Goal: Information Seeking & Learning: Learn about a topic

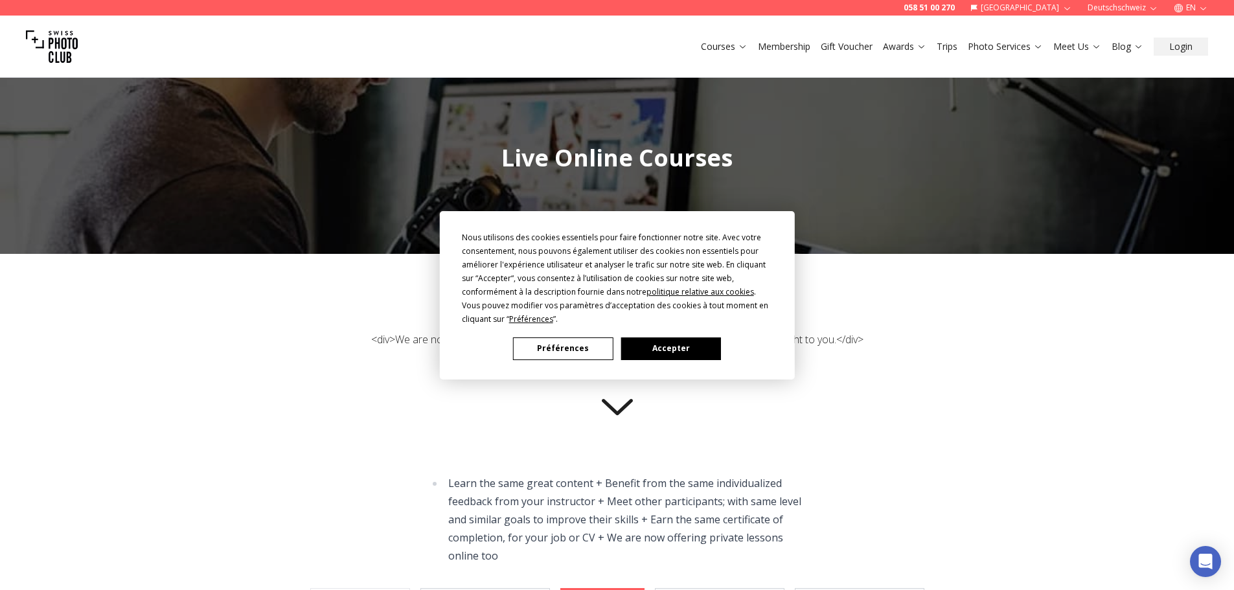
click at [564, 343] on button "Préférences" at bounding box center [563, 348] width 100 height 23
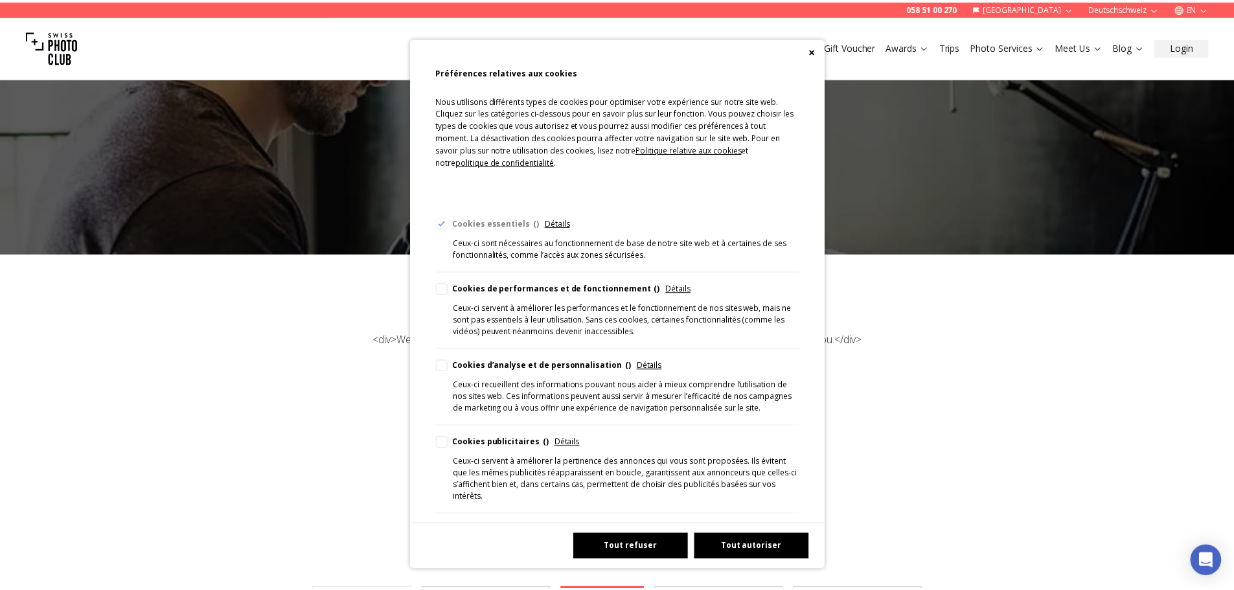
scroll to position [133, 0]
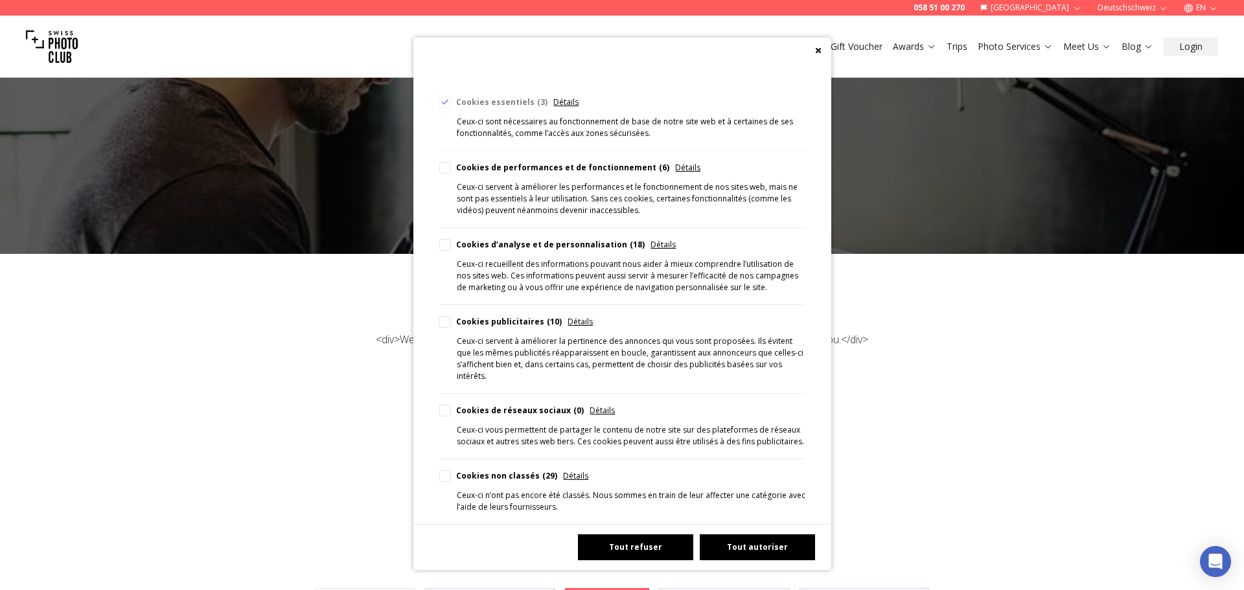
click at [641, 543] on button "Tout refuser" at bounding box center [635, 547] width 115 height 26
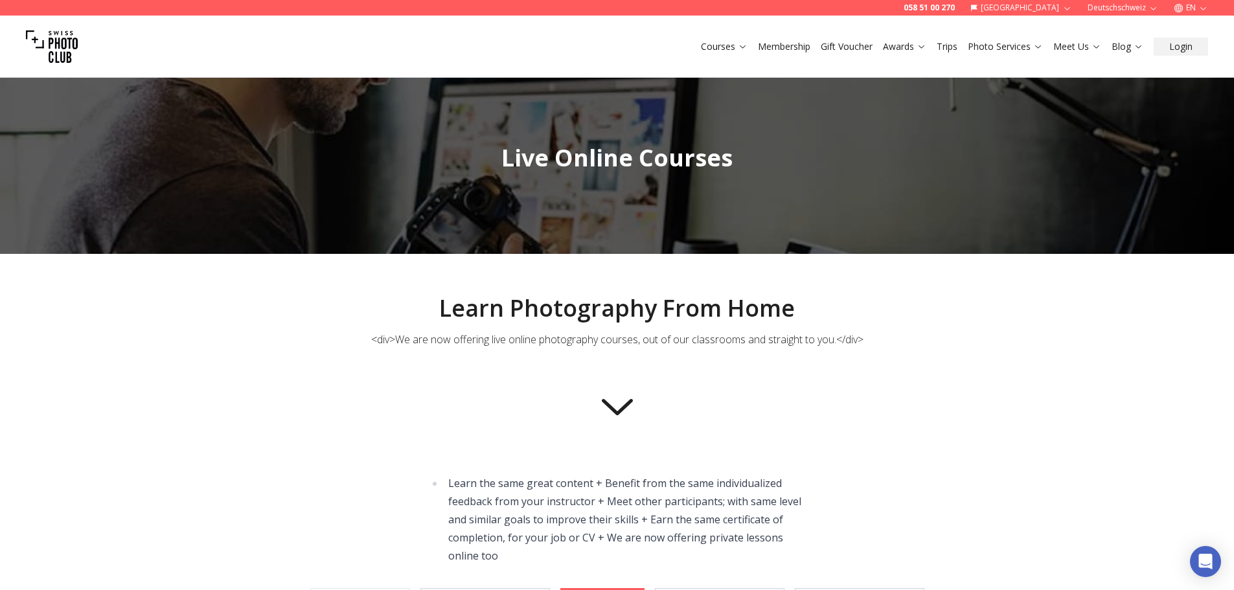
scroll to position [389, 0]
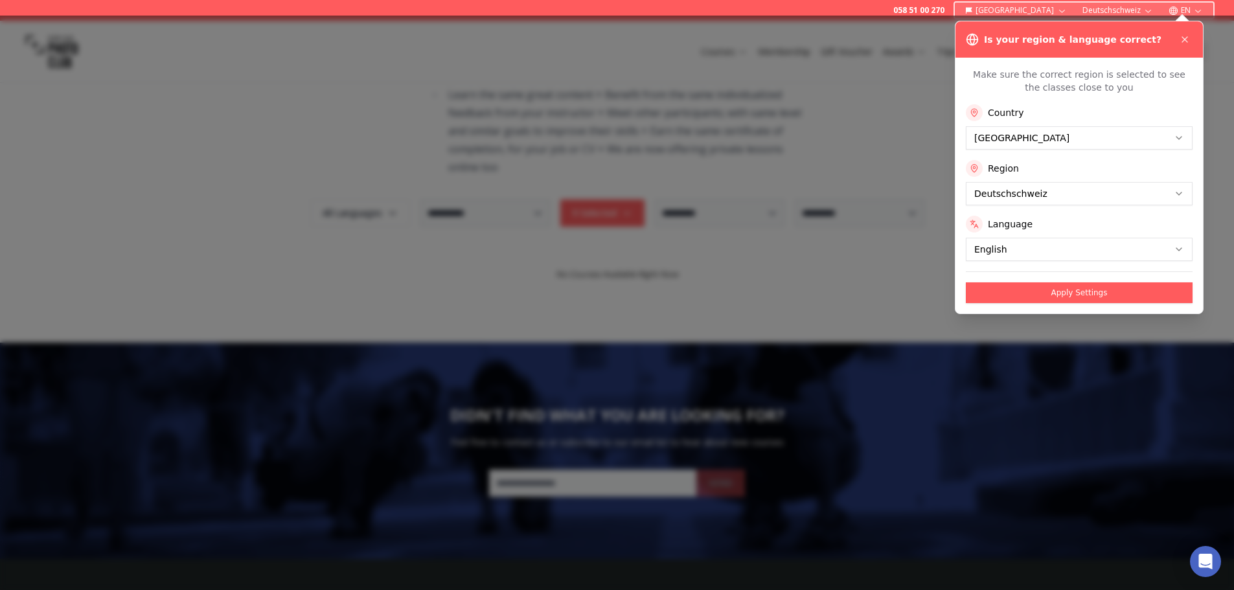
click at [1119, 192] on html "**********" at bounding box center [617, 258] width 1234 height 1295
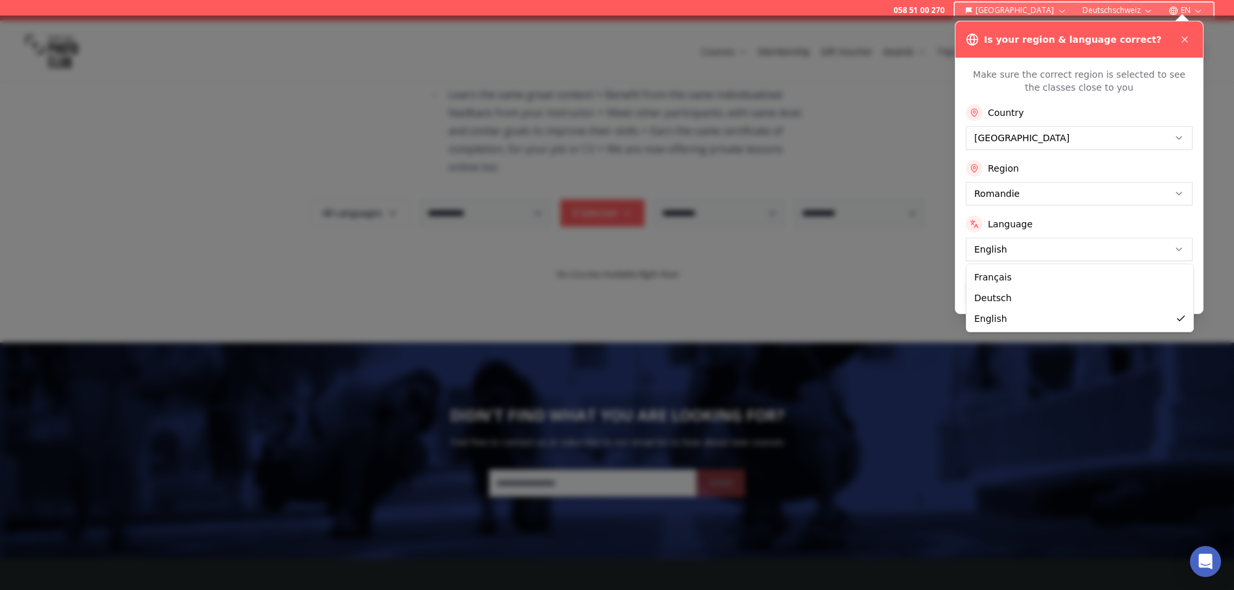
click at [1034, 244] on html "**********" at bounding box center [617, 258] width 1234 height 1295
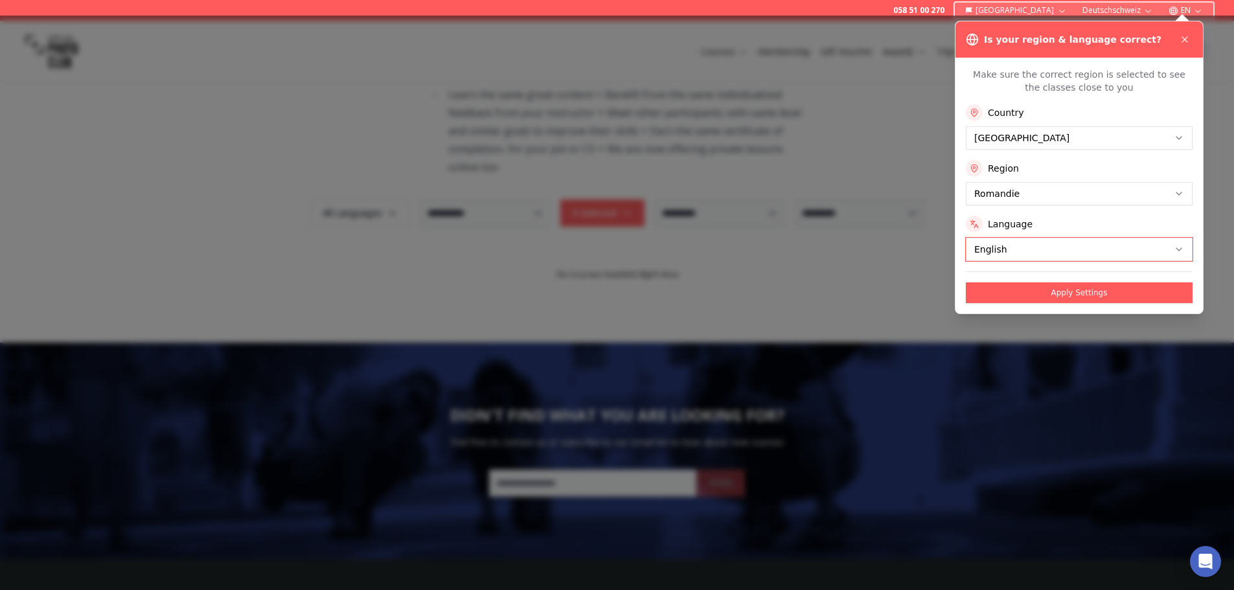
click at [1111, 99] on html "**********" at bounding box center [617, 258] width 1234 height 1295
click at [1065, 294] on button "Apply Settings" at bounding box center [1079, 292] width 227 height 21
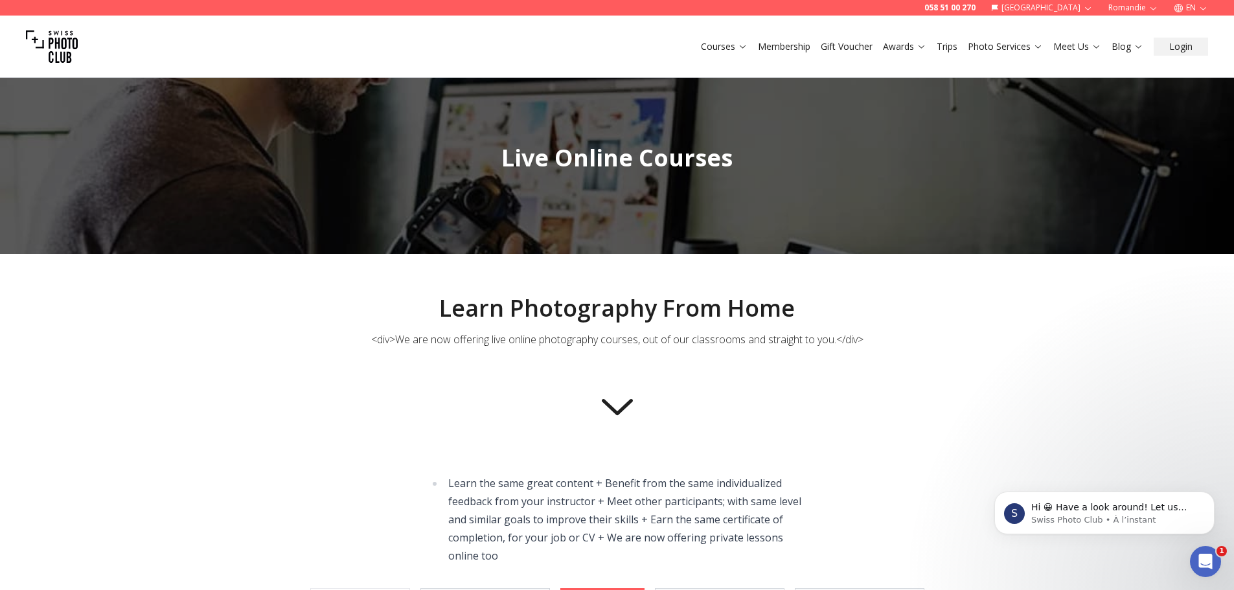
scroll to position [324, 0]
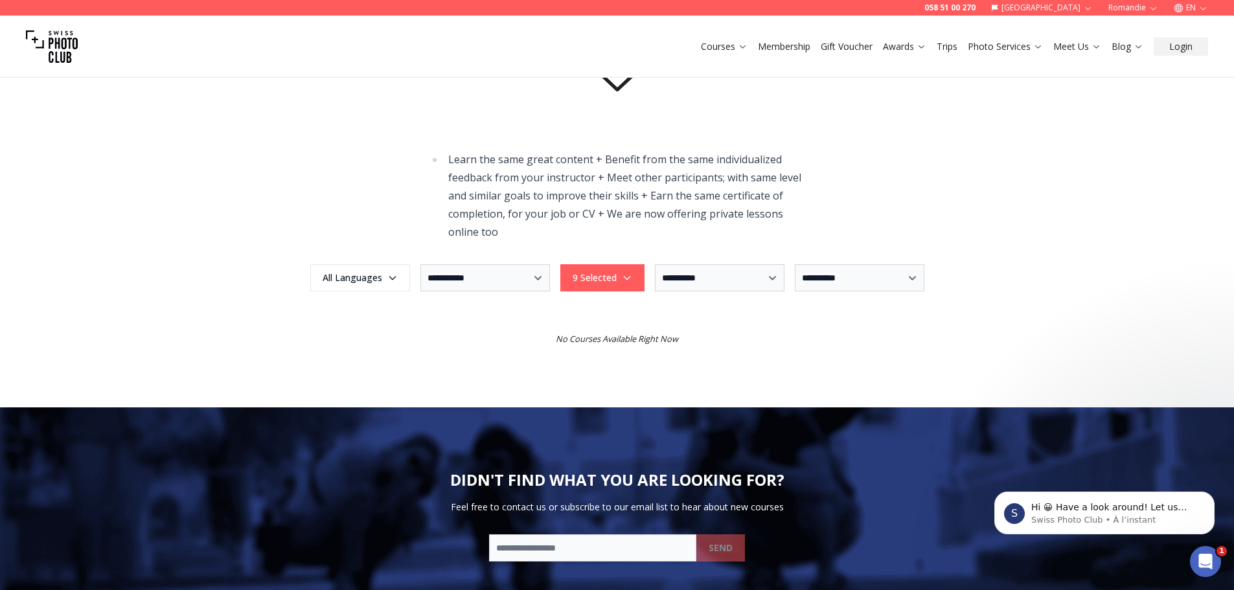
click at [1193, 8] on button "EN" at bounding box center [1191, 8] width 45 height 16
click at [1185, 30] on link "fr" at bounding box center [1191, 29] width 27 height 16
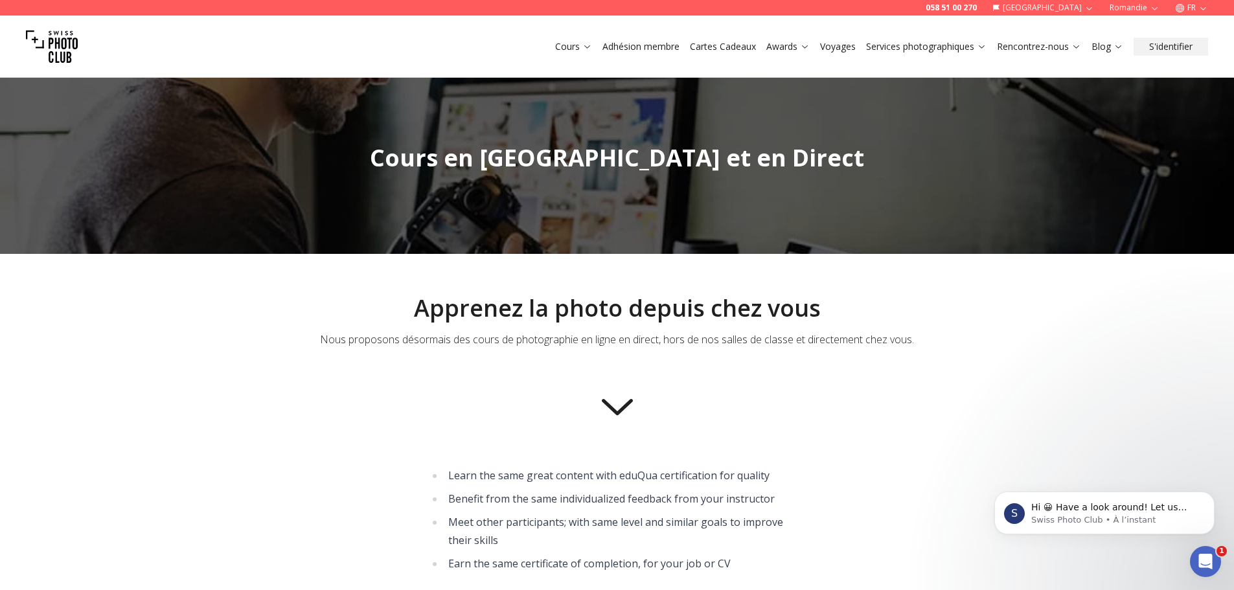
click at [582, 51] on link "Cours" at bounding box center [573, 46] width 37 height 13
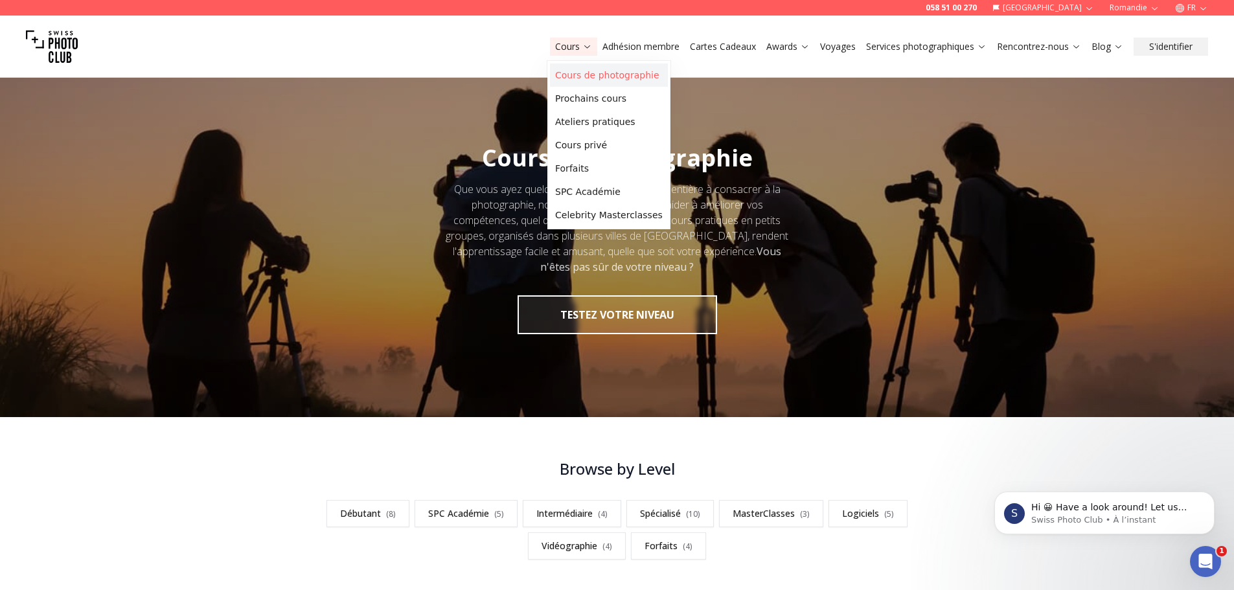
click at [584, 72] on link "Cours de photographie" at bounding box center [609, 74] width 118 height 23
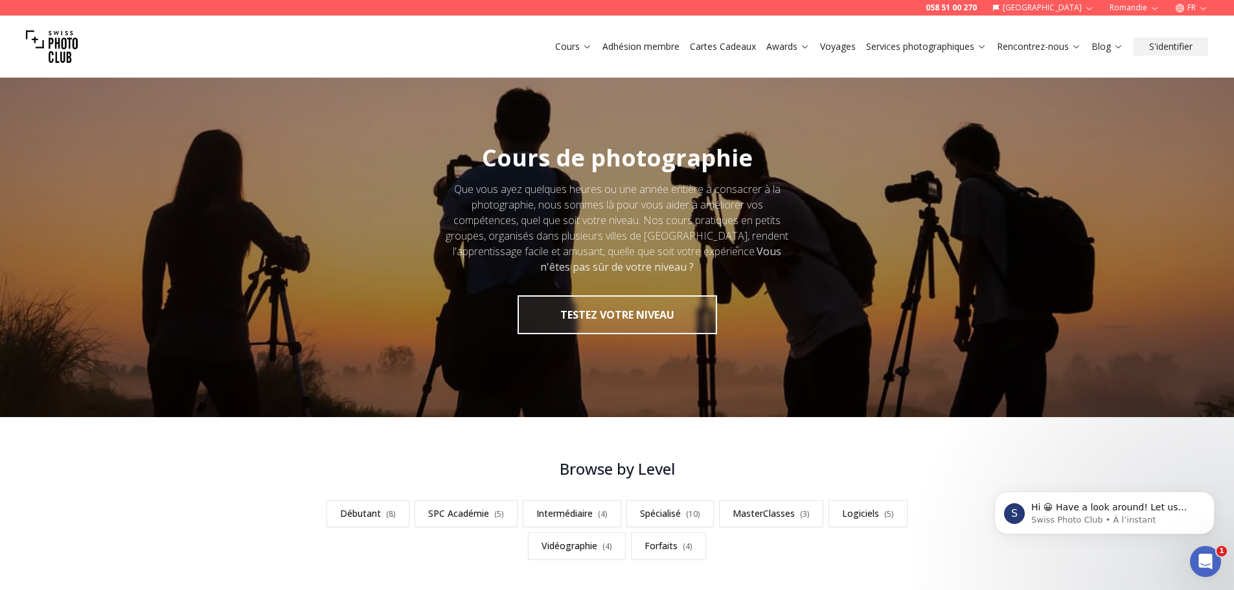
scroll to position [324, 0]
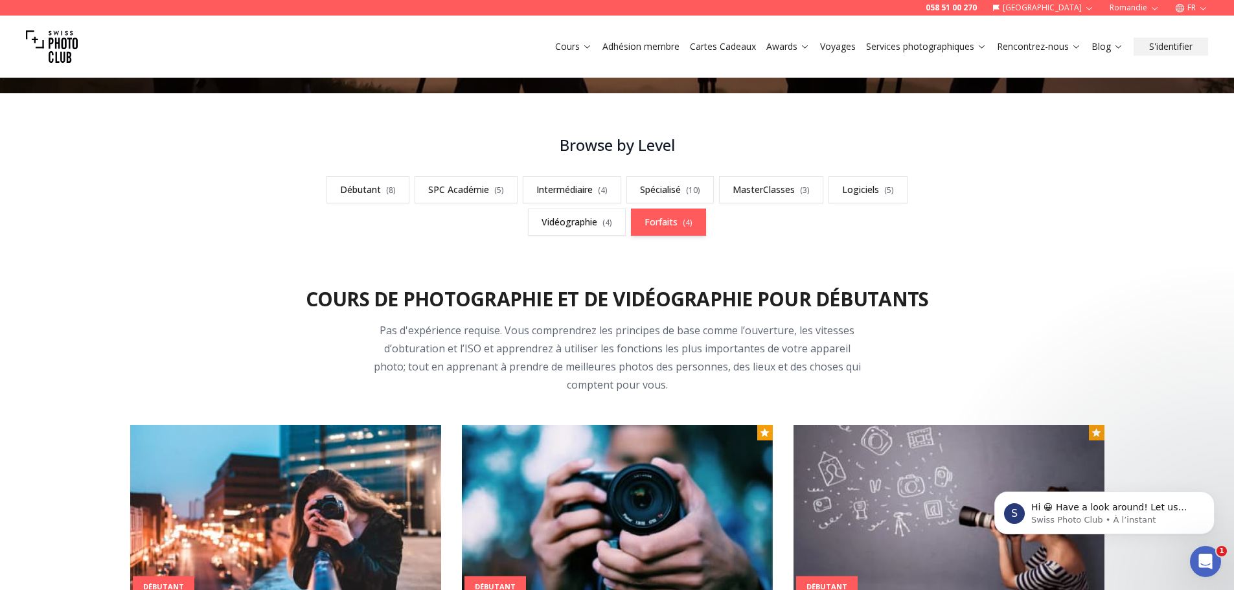
click at [671, 226] on link "Forfaits ( 4 )" at bounding box center [668, 222] width 75 height 27
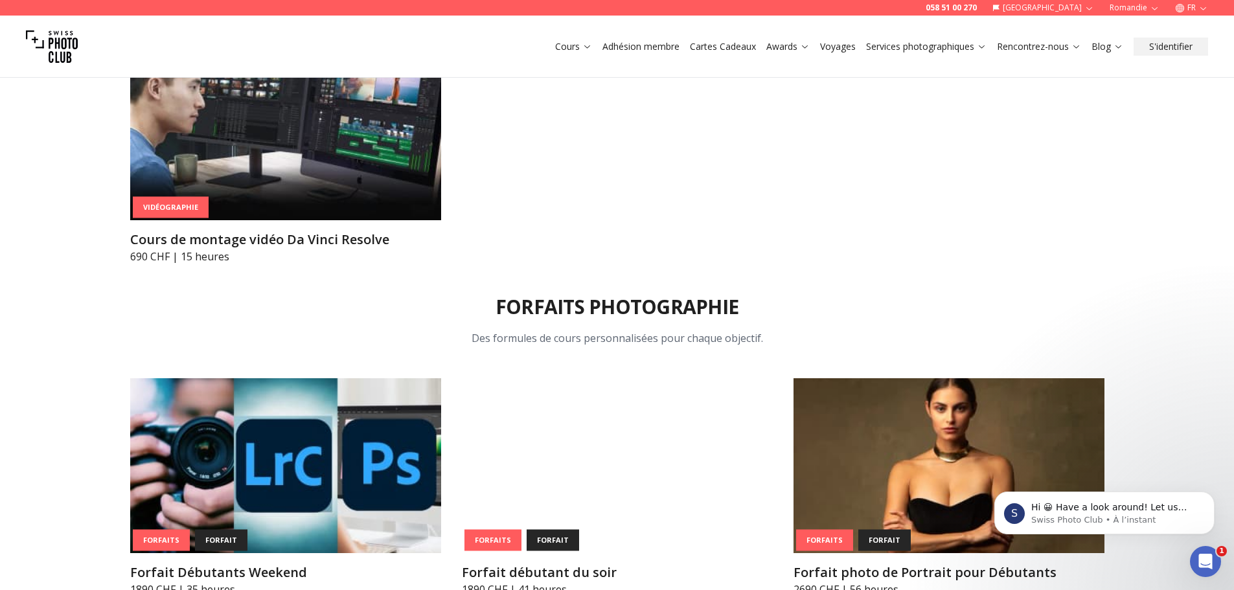
scroll to position [5001, 0]
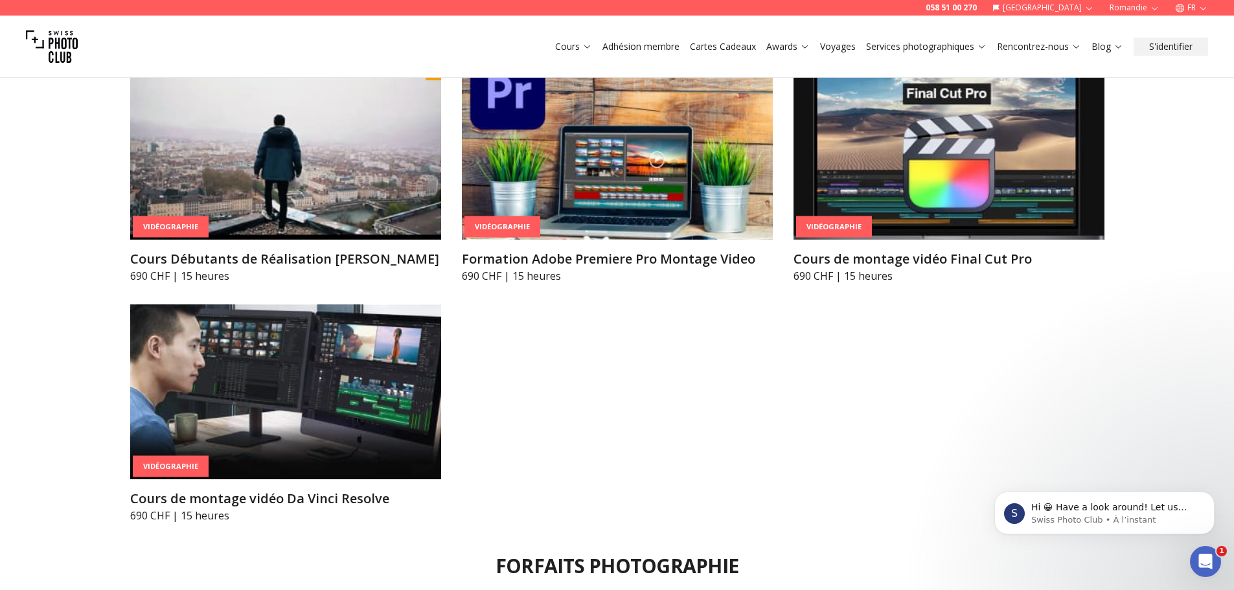
click at [585, 54] on button "Cours" at bounding box center [573, 47] width 47 height 18
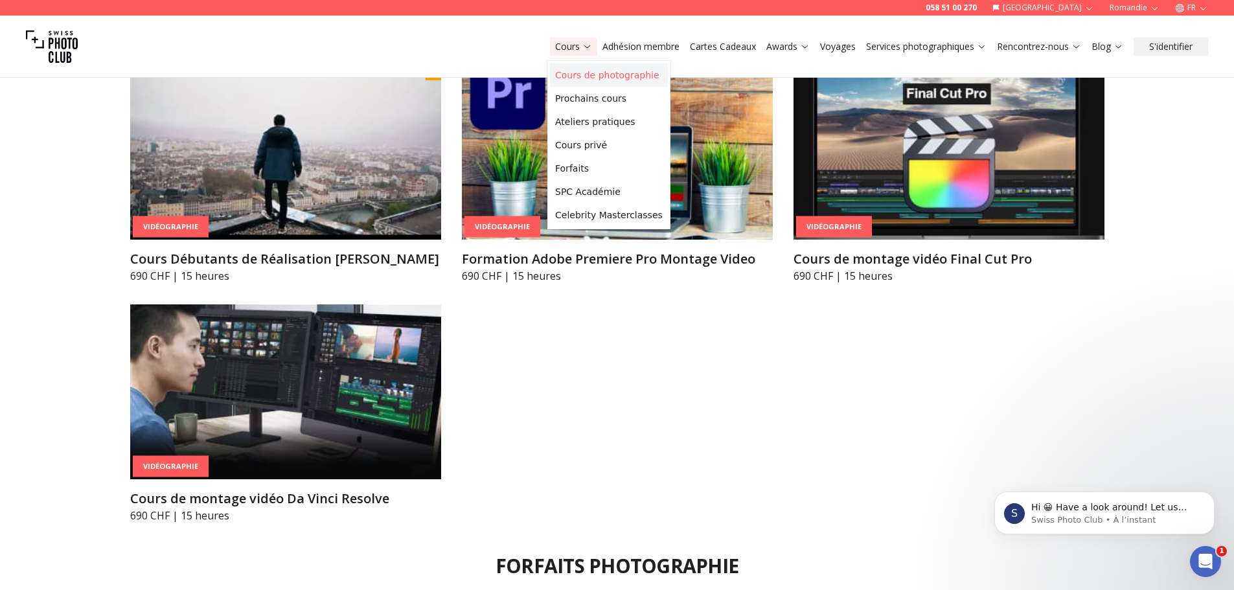
click at [582, 76] on link "Cours de photographie" at bounding box center [609, 74] width 118 height 23
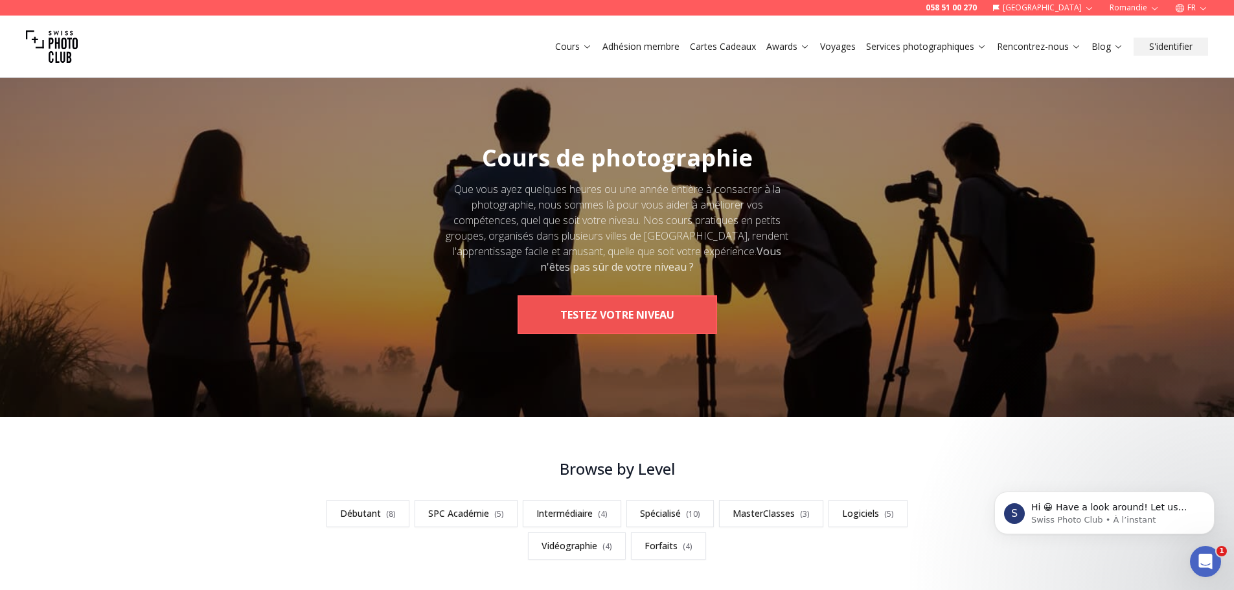
click at [593, 310] on button "TESTEZ VOTRE NIVEAU" at bounding box center [618, 314] width 200 height 39
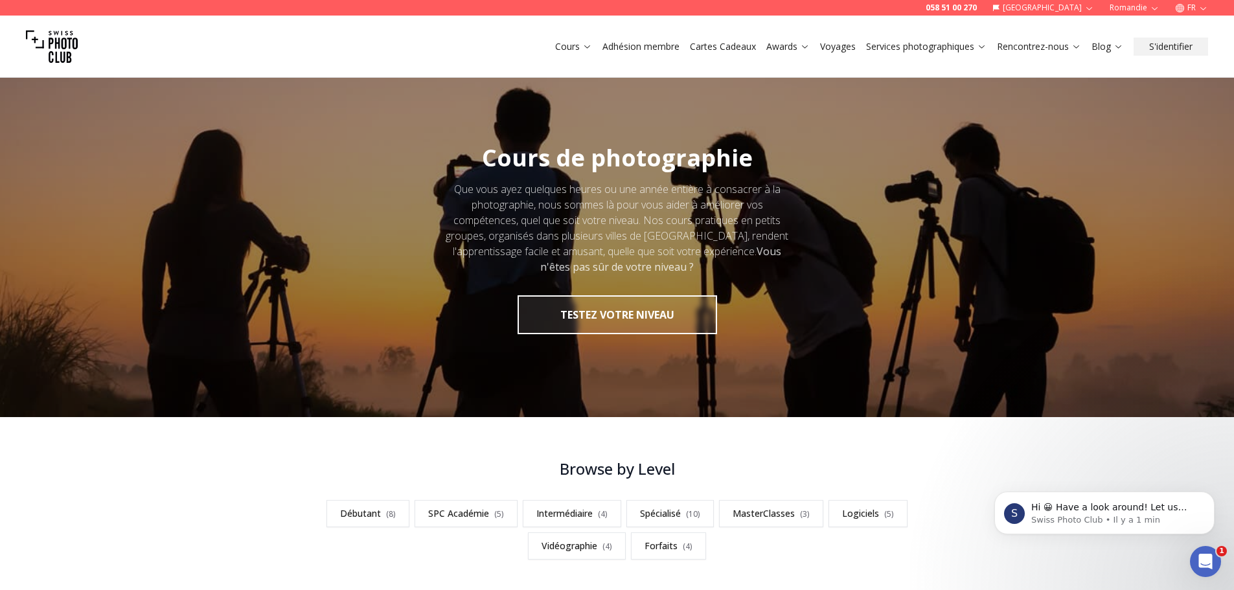
scroll to position [324, 0]
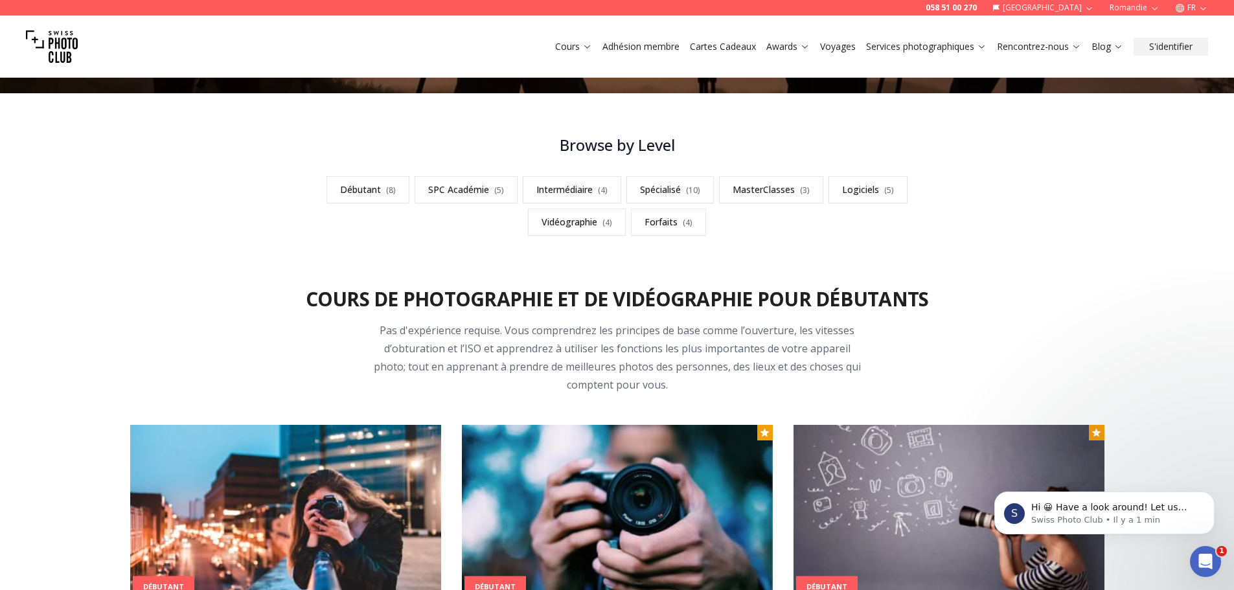
click at [598, 183] on link "Intermédiaire ( 4 )" at bounding box center [572, 189] width 98 height 27
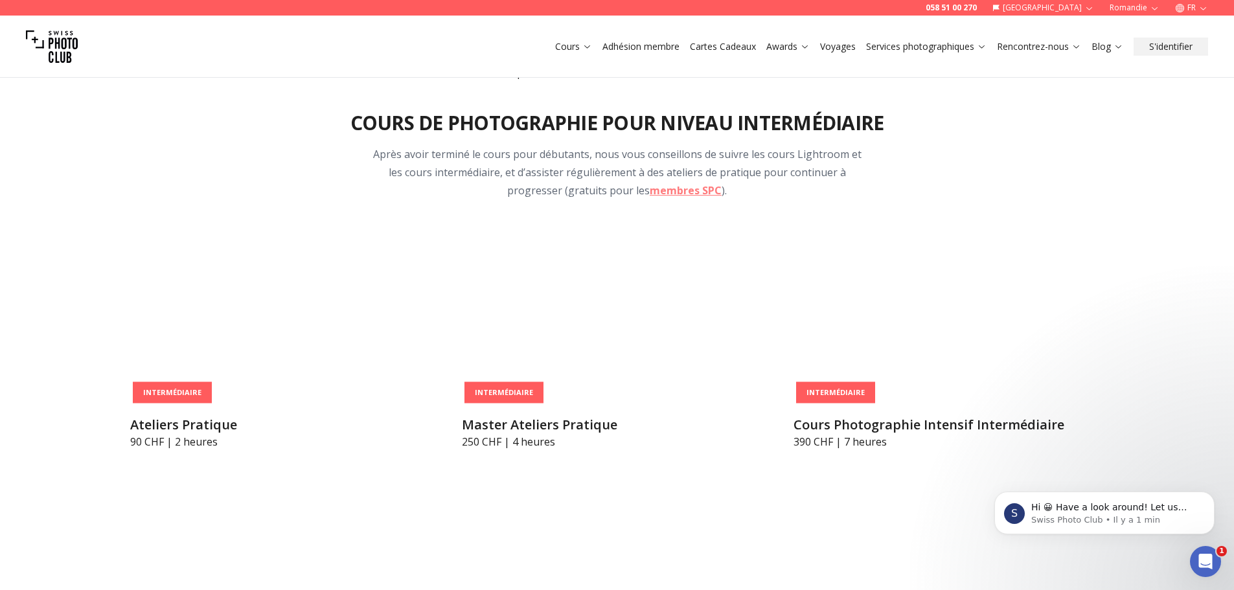
scroll to position [2393, 0]
